Goal: Find specific page/section

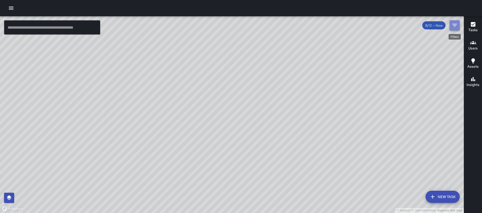
click at [455, 25] on icon "Filters" at bounding box center [455, 25] width 6 height 6
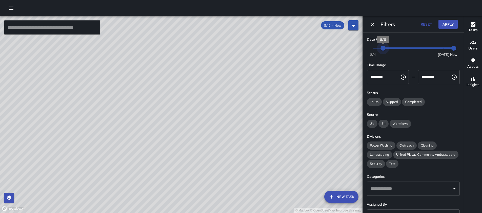
type input "*"
drag, startPoint x: 443, startPoint y: 49, endPoint x: 392, endPoint y: 47, distance: 50.7
click at [392, 47] on span "8/7" at bounding box center [393, 48] width 5 height 5
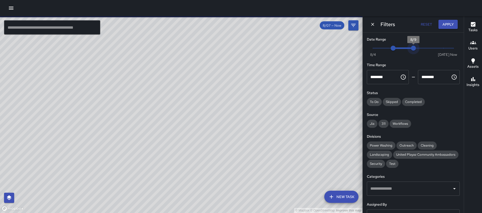
type input "*"
drag, startPoint x: 453, startPoint y: 48, endPoint x: 399, endPoint y: 46, distance: 53.3
click at [401, 46] on span "8/8" at bounding box center [403, 48] width 5 height 5
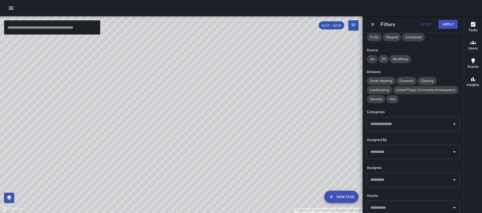
scroll to position [70, 0]
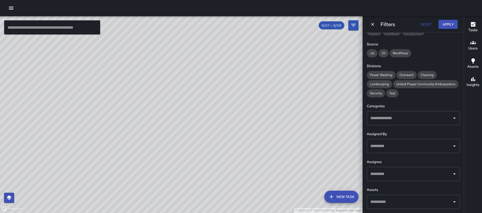
click at [448, 176] on input "text" at bounding box center [409, 174] width 81 height 10
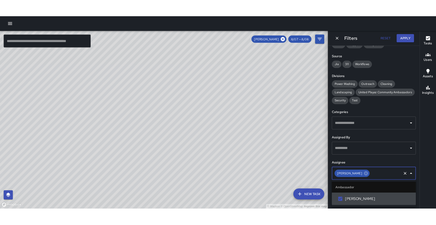
scroll to position [0, 0]
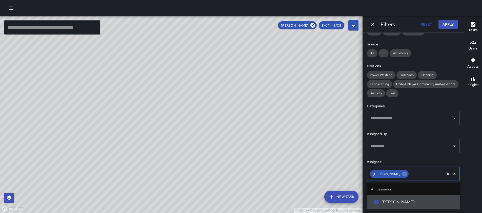
click at [475, 77] on icon "button" at bounding box center [474, 79] width 6 height 6
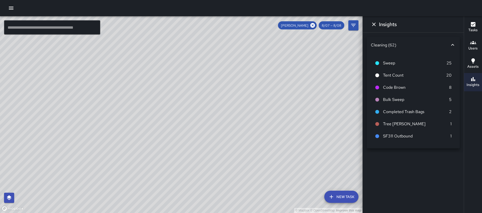
drag, startPoint x: 149, startPoint y: 101, endPoint x: 159, endPoint y: 166, distance: 66.7
click at [159, 166] on div "© Mapbox © OpenStreetMap Improve this map" at bounding box center [181, 114] width 363 height 197
drag, startPoint x: 120, startPoint y: 99, endPoint x: 104, endPoint y: 163, distance: 66.1
click at [104, 163] on div "© Mapbox © OpenStreetMap Improve this map" at bounding box center [181, 114] width 363 height 197
drag, startPoint x: 231, startPoint y: 170, endPoint x: 209, endPoint y: 119, distance: 55.1
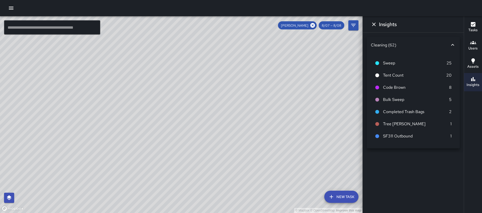
click at [208, 119] on div "© Mapbox © OpenStreetMap Improve this map" at bounding box center [181, 114] width 363 height 197
click at [315, 27] on icon at bounding box center [313, 25] width 5 height 5
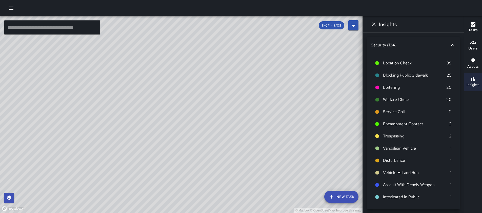
drag, startPoint x: 297, startPoint y: 163, endPoint x: 213, endPoint y: 70, distance: 125.6
click at [213, 70] on div "© Mapbox © OpenStreetMap Improve this map" at bounding box center [181, 114] width 363 height 197
drag, startPoint x: 224, startPoint y: 175, endPoint x: 216, endPoint y: 131, distance: 44.0
click at [216, 131] on div "© Mapbox © OpenStreetMap Improve this map" at bounding box center [181, 114] width 363 height 197
click at [177, 48] on div "© Mapbox © OpenStreetMap Improve this map" at bounding box center [181, 114] width 363 height 197
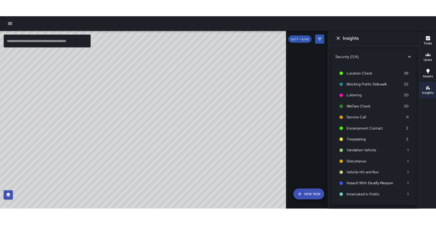
scroll to position [58, 0]
